Goal: Use online tool/utility: Utilize a website feature to perform a specific function

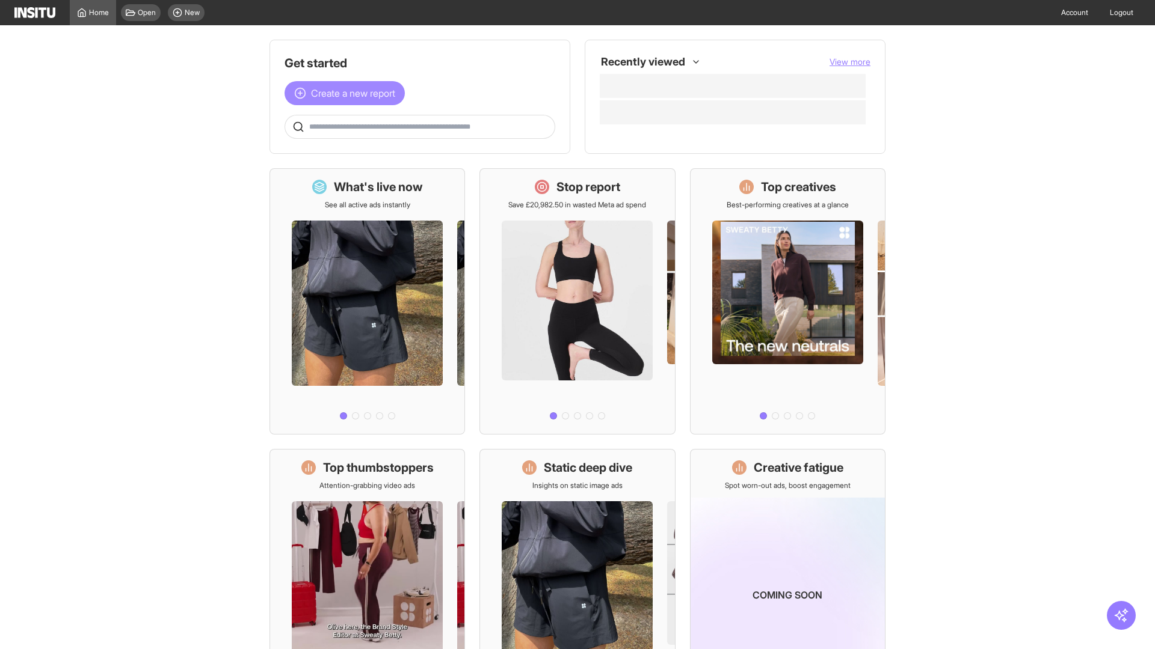
click at [348, 93] on span "Create a new report" at bounding box center [353, 93] width 84 height 14
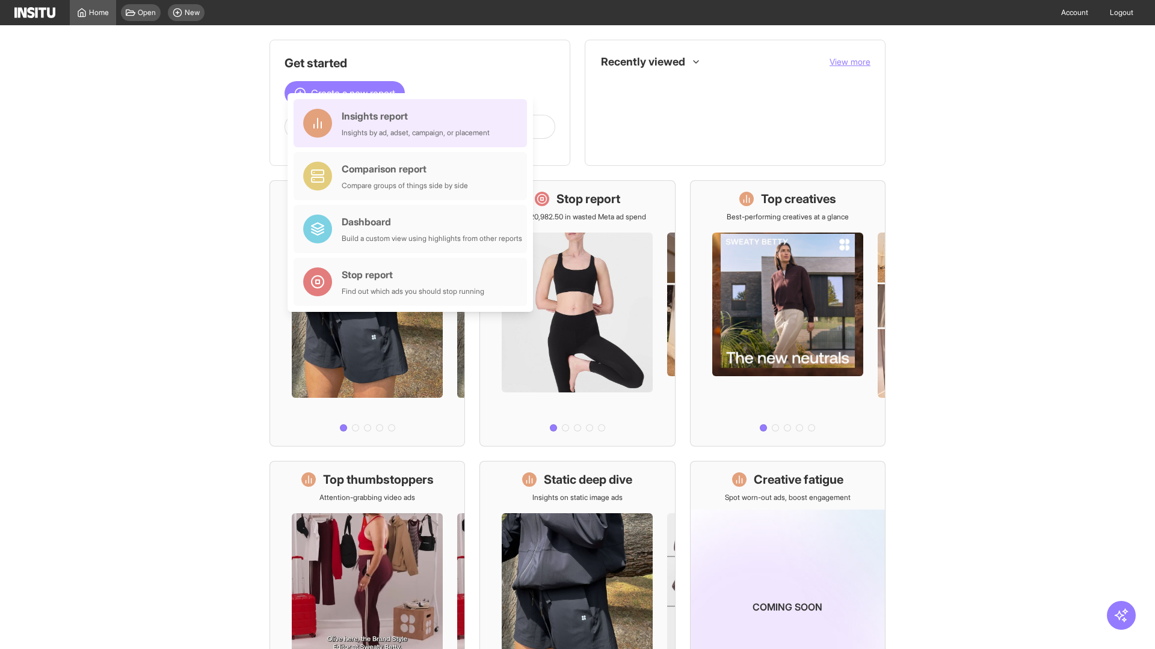
click at [413, 123] on div "Insights report Insights by ad, adset, campaign, or placement" at bounding box center [416, 123] width 148 height 29
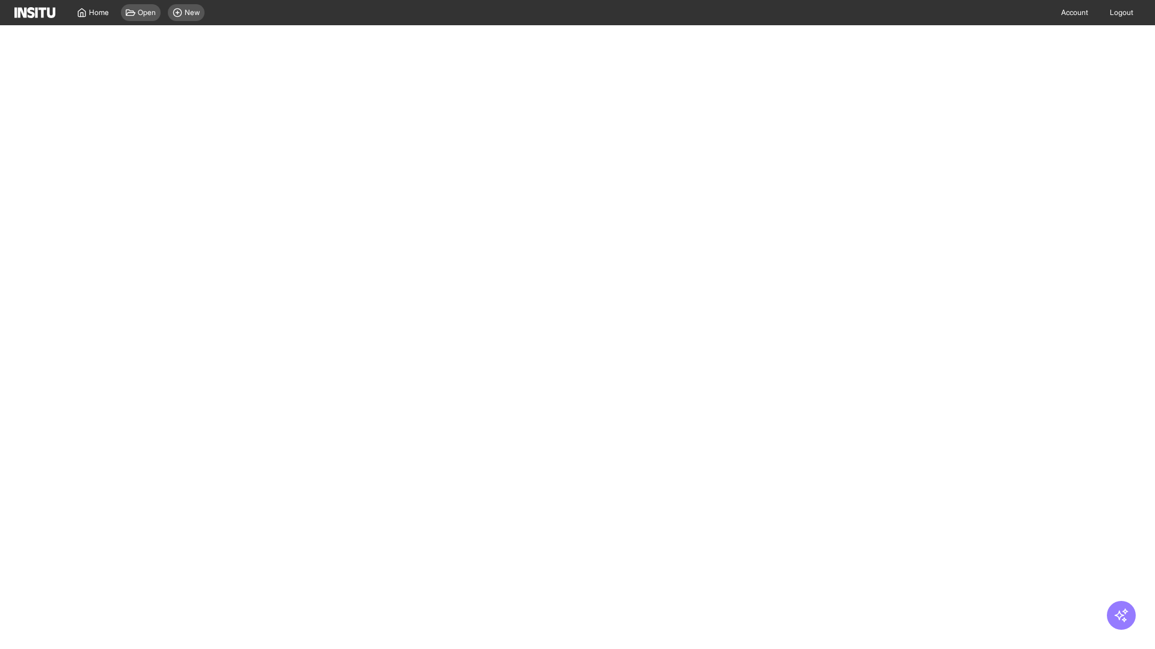
select select "**"
